Goal: Information Seeking & Learning: Understand process/instructions

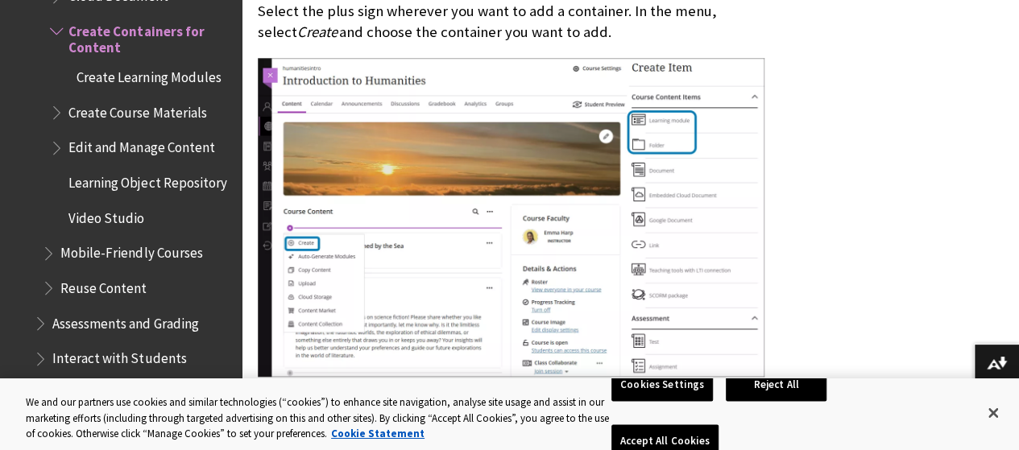
scroll to position [2621, 0]
click at [164, 103] on span "Create Course Materials" at bounding box center [137, 112] width 138 height 22
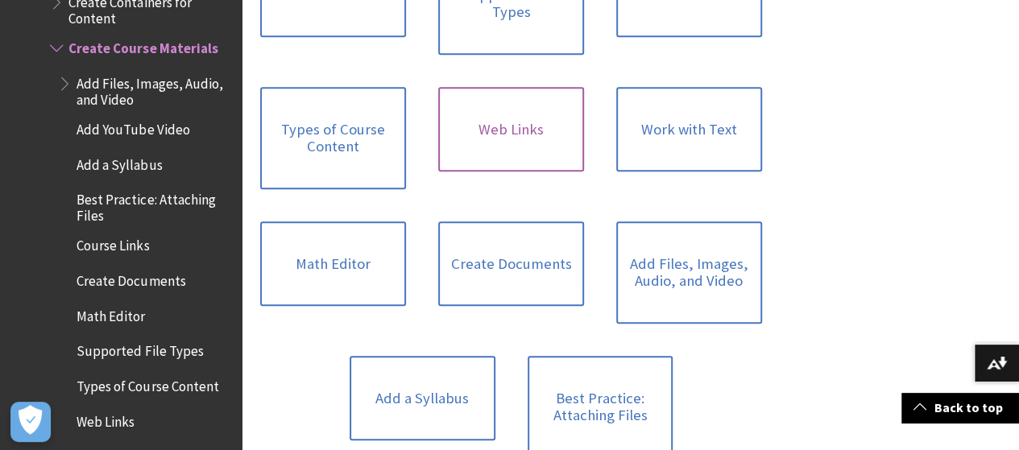
scroll to position [563, 0]
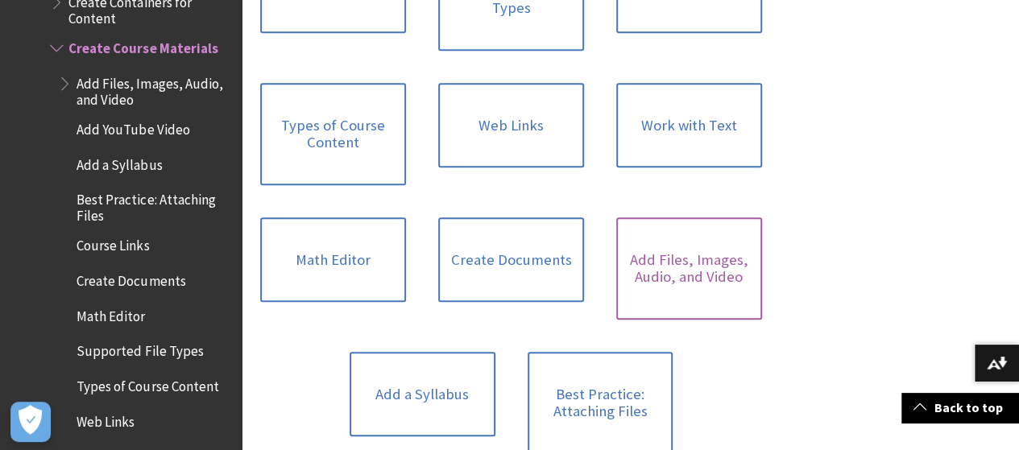
click at [616, 318] on link "Add Files, Images, Audio, and Video" at bounding box center [689, 269] width 146 height 102
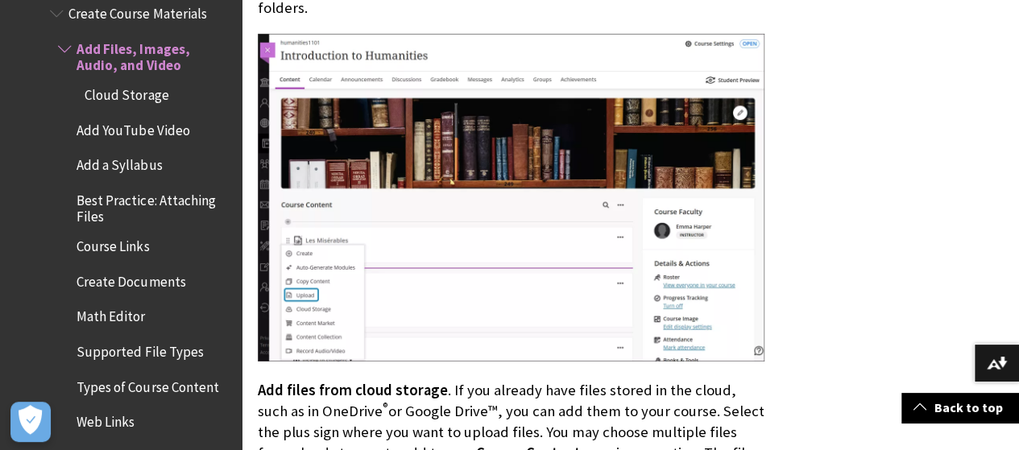
scroll to position [2741, 0]
